Goal: Book appointment/travel/reservation

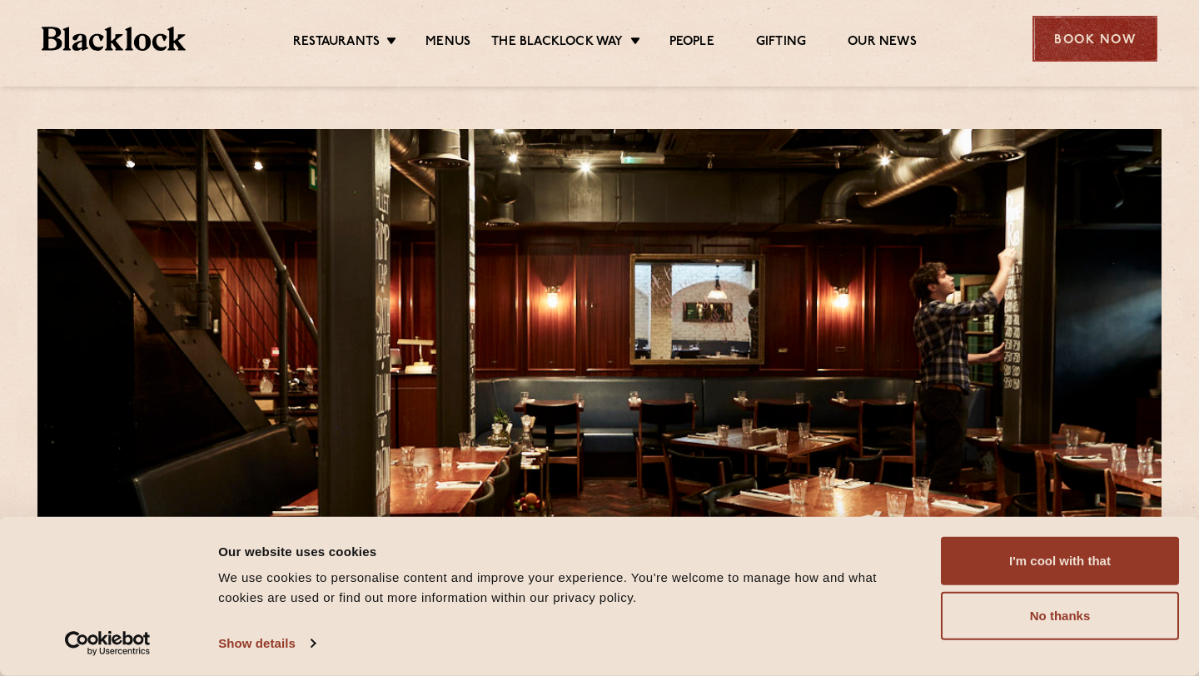
click at [1094, 29] on div "Book Now" at bounding box center [1095, 39] width 125 height 46
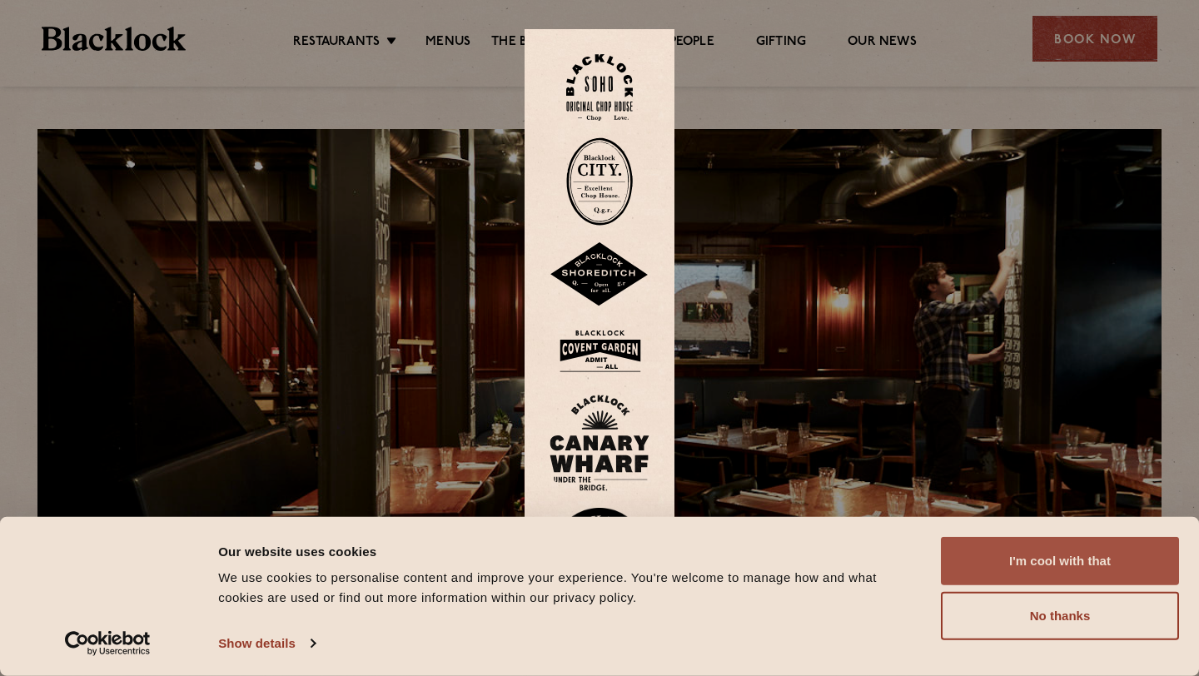
click at [1140, 555] on button "I'm cool with that" at bounding box center [1060, 561] width 238 height 48
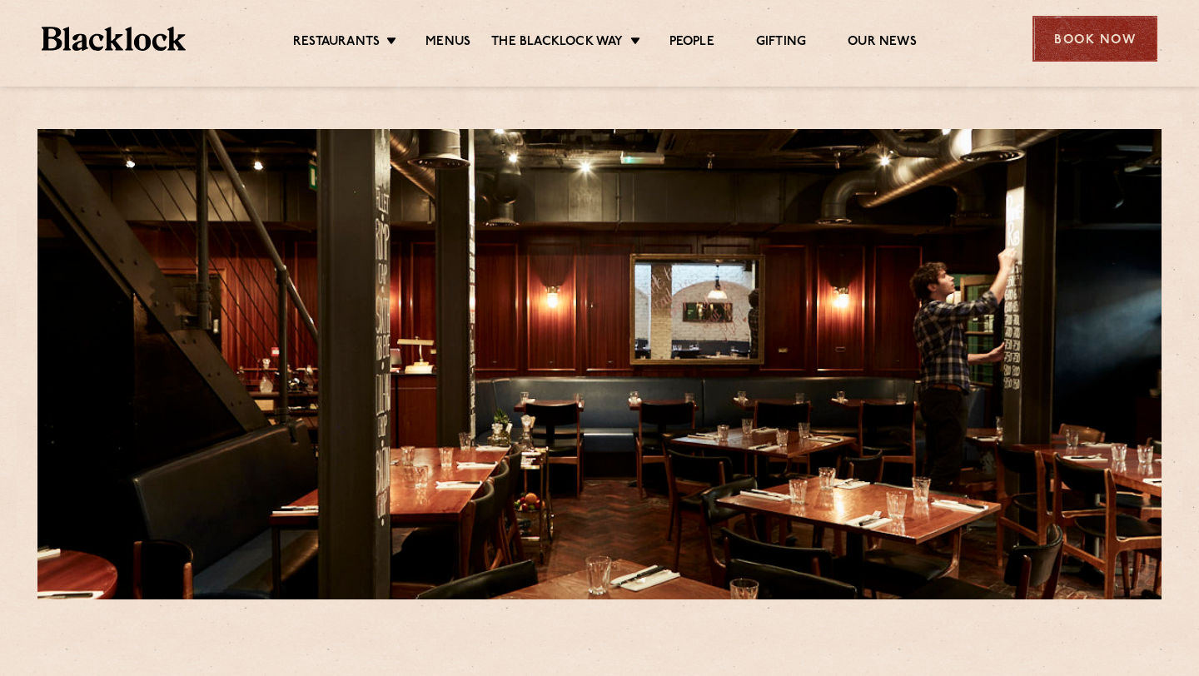
click at [1098, 47] on div "Book Now" at bounding box center [1095, 39] width 125 height 46
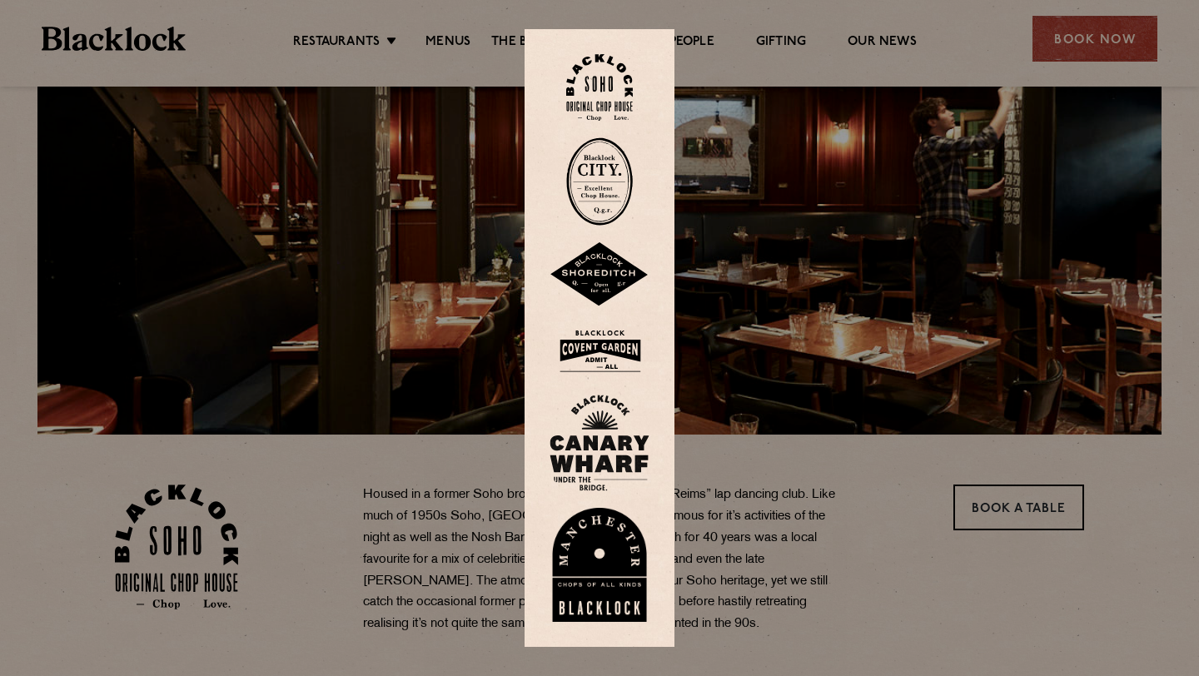
scroll to position [167, 0]
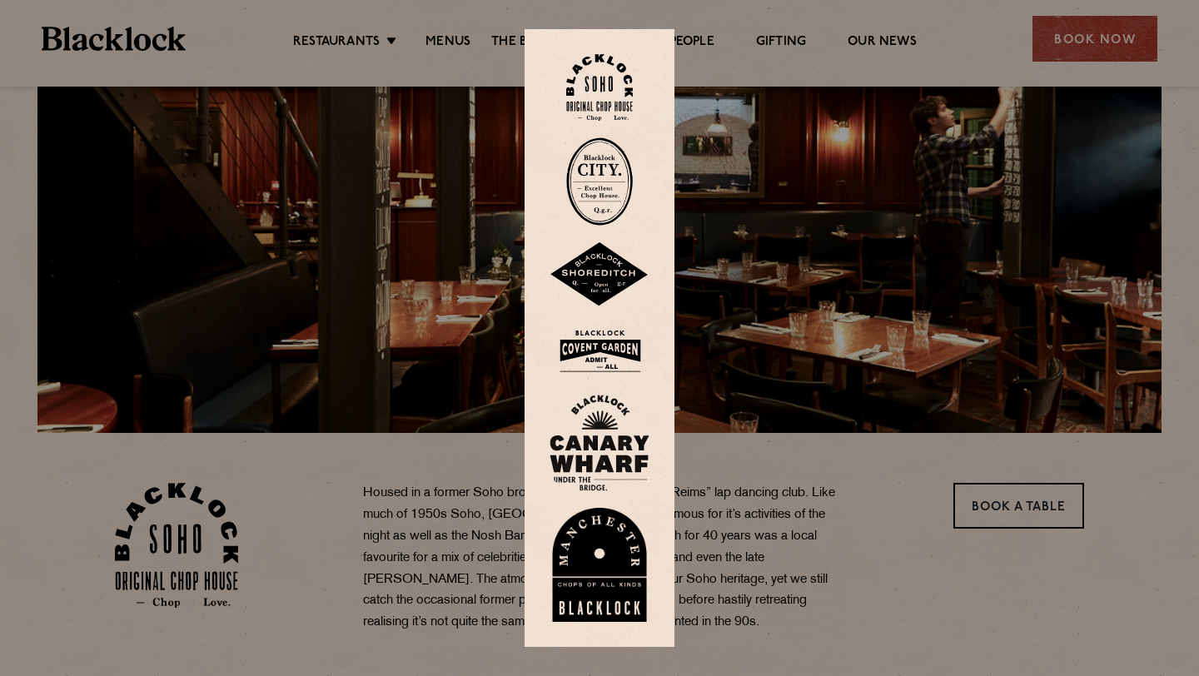
click at [606, 92] on img at bounding box center [599, 87] width 67 height 67
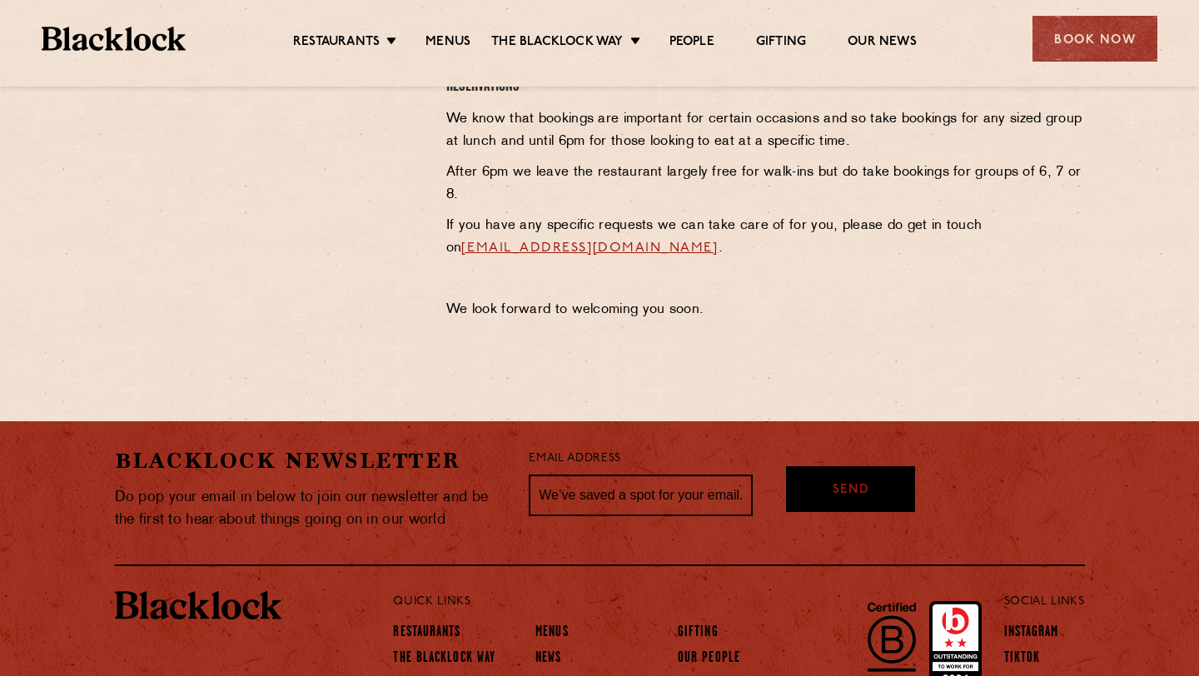
scroll to position [891, 0]
